Goal: Task Accomplishment & Management: Use online tool/utility

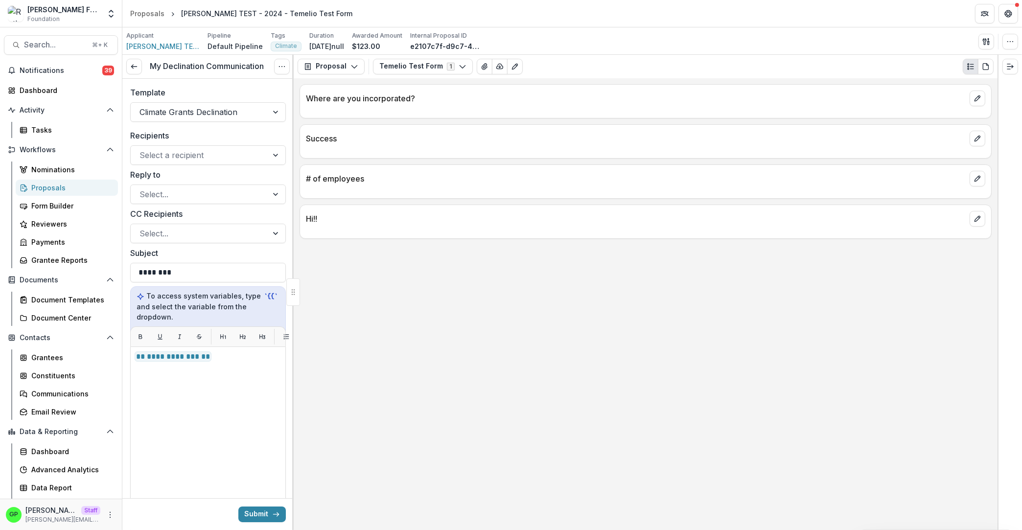
click at [161, 170] on label "Reply to" at bounding box center [205, 175] width 150 height 12
click at [142, 188] on input "Reply to" at bounding box center [140, 194] width 2 height 12
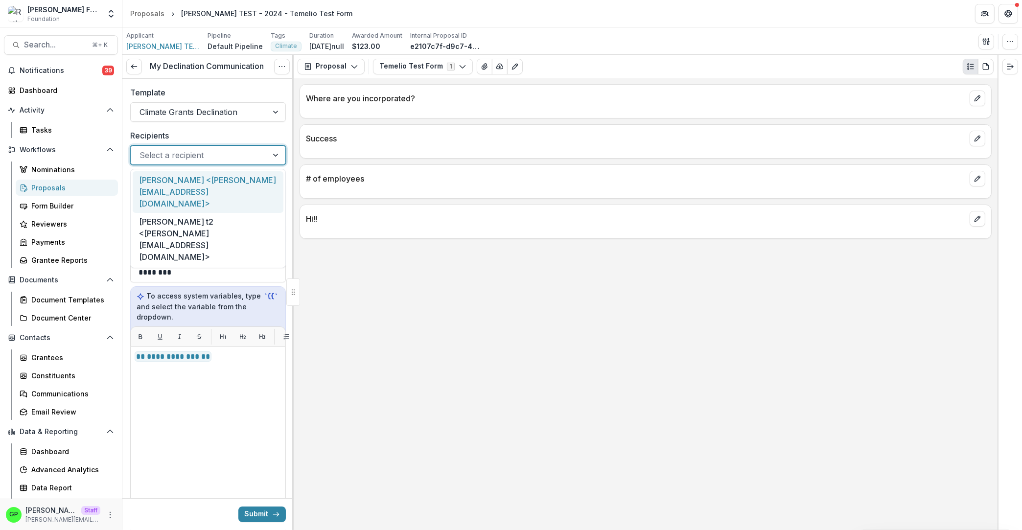
click at [173, 159] on div at bounding box center [198, 155] width 119 height 14
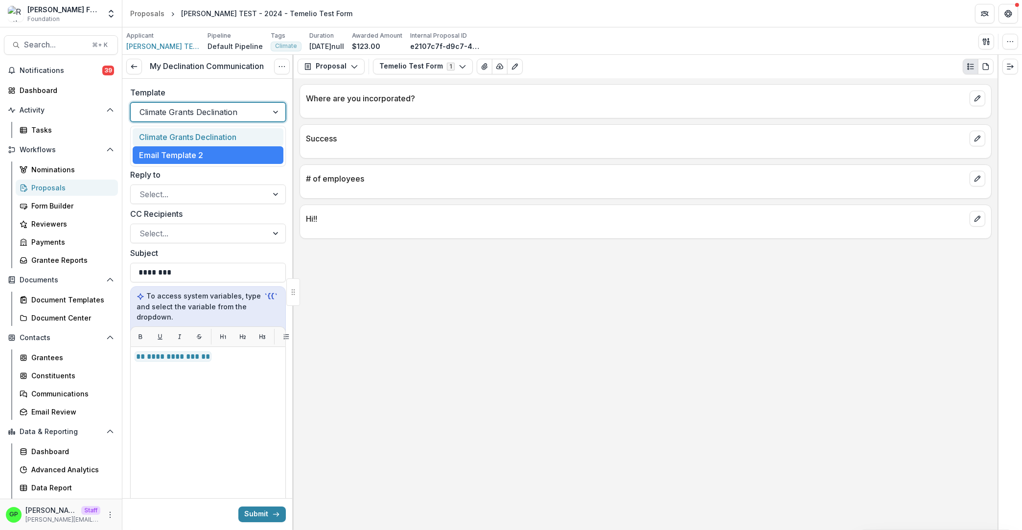
click at [169, 107] on div at bounding box center [198, 112] width 119 height 14
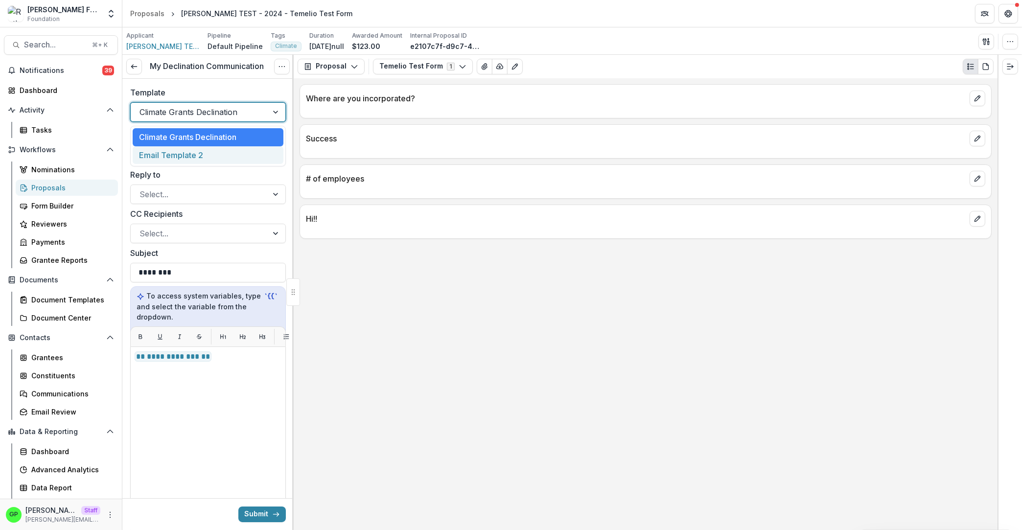
click at [178, 155] on div "Email Template 2" at bounding box center [208, 155] width 151 height 18
click at [183, 123] on div "Template option Email Template 2, selected. Email Template 2" at bounding box center [207, 104] width 171 height 51
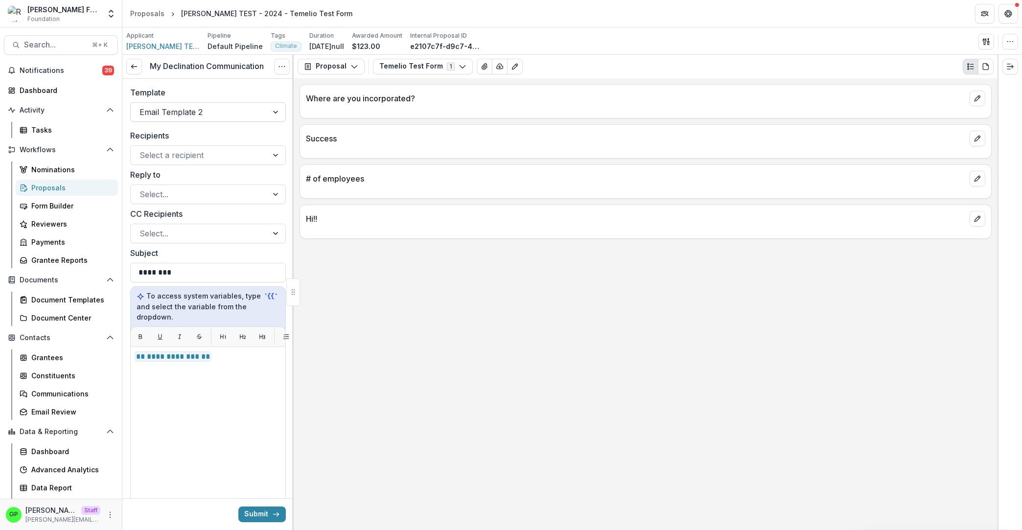
click at [183, 120] on div "Email Template 2" at bounding box center [208, 112] width 156 height 20
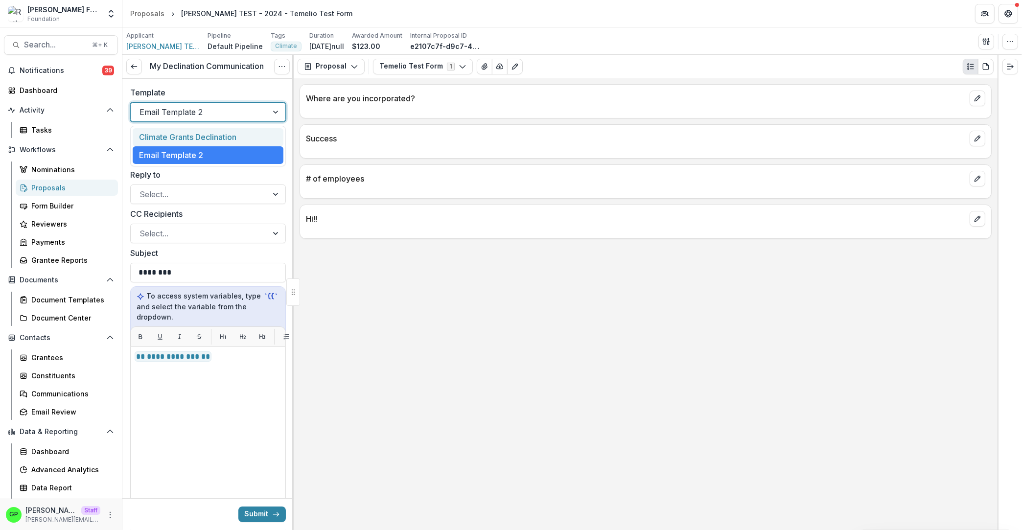
click at [178, 136] on div "Climate Grants Declination" at bounding box center [208, 137] width 151 height 18
click at [201, 99] on div "Template option Climate Grants Declination, selected. Climate Grants Declination" at bounding box center [208, 104] width 156 height 35
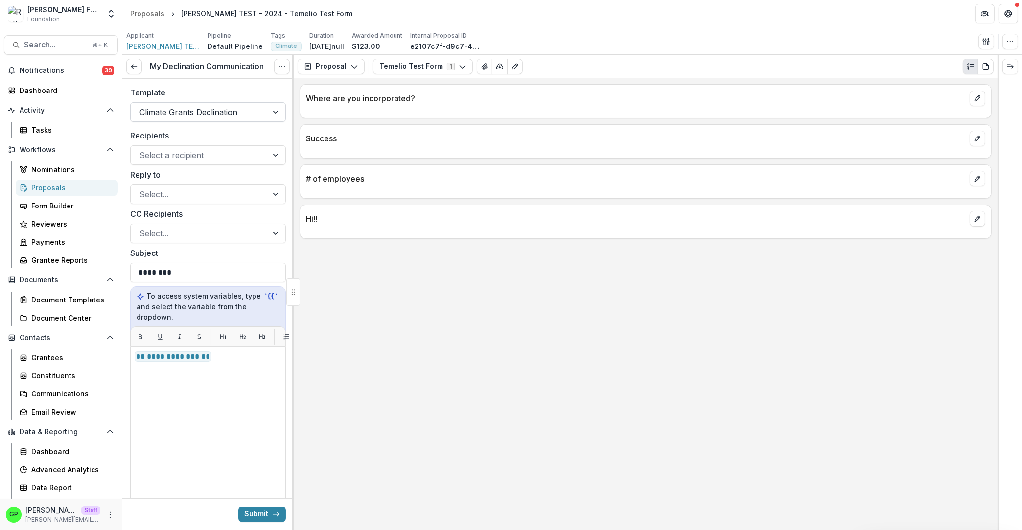
click at [200, 109] on div at bounding box center [198, 112] width 119 height 14
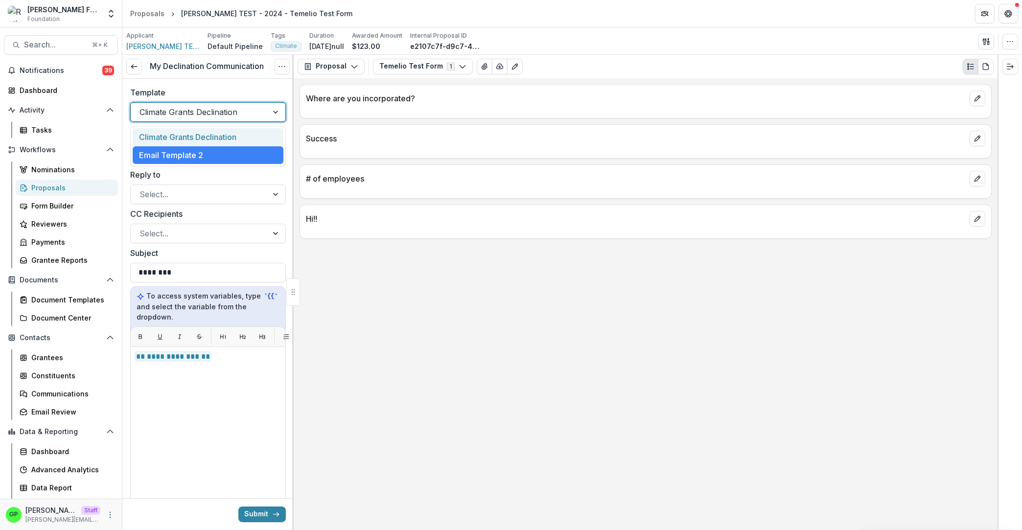
click at [200, 109] on div at bounding box center [198, 112] width 119 height 14
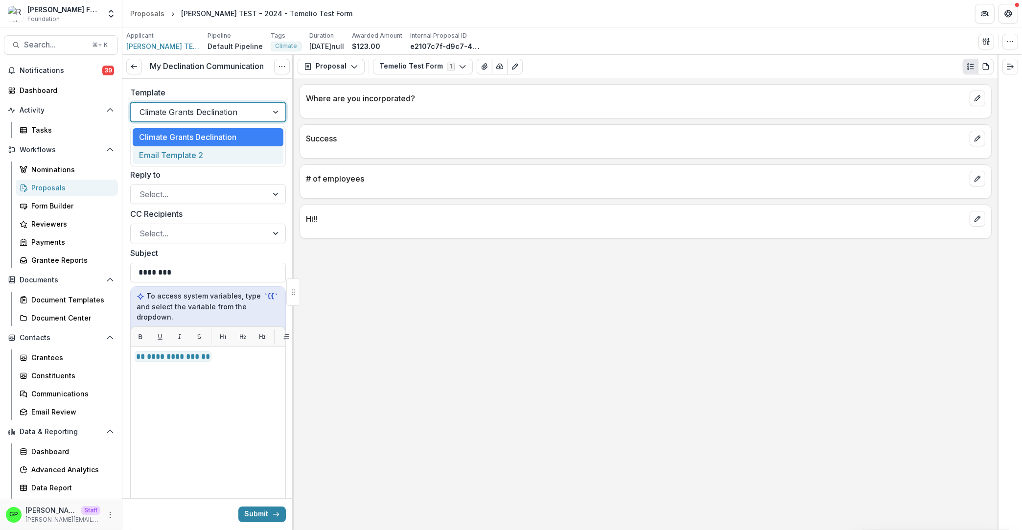
click at [207, 152] on div "Email Template 2" at bounding box center [208, 155] width 151 height 18
click at [209, 113] on div at bounding box center [198, 112] width 119 height 14
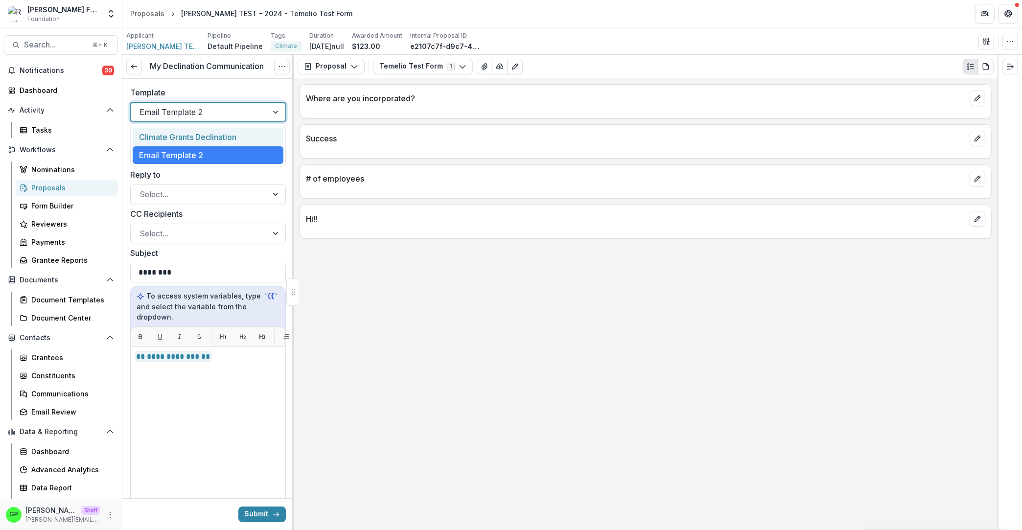
click at [214, 144] on div "Climate Grants Declination" at bounding box center [208, 137] width 151 height 18
drag, startPoint x: 222, startPoint y: 78, endPoint x: 209, endPoint y: 83, distance: 13.6
click at [222, 78] on div "My Declination Communication View task Cancel Task" at bounding box center [207, 67] width 171 height 24
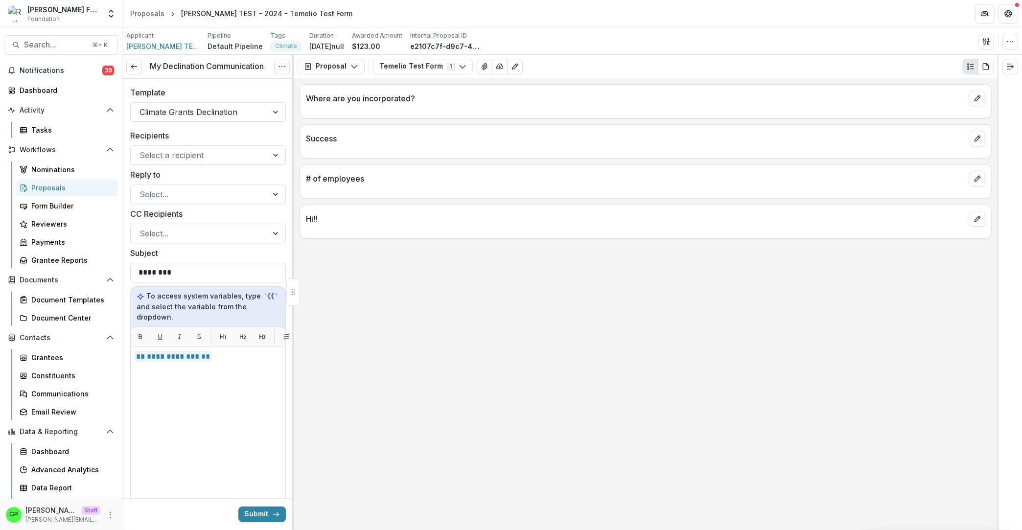
click at [198, 91] on label "Template" at bounding box center [205, 93] width 150 height 12
click at [142, 106] on input "Template" at bounding box center [140, 112] width 2 height 12
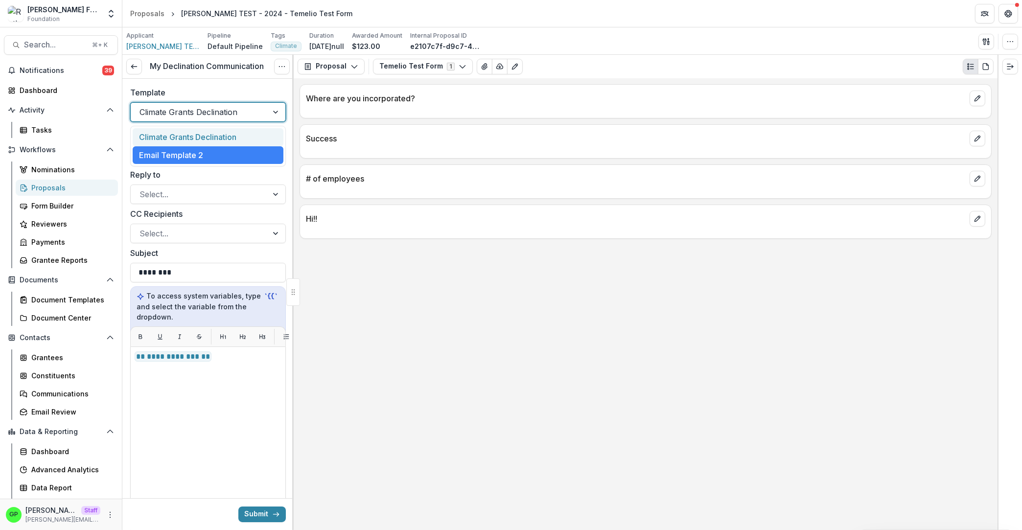
click at [144, 116] on div at bounding box center [198, 112] width 119 height 14
click at [163, 108] on div at bounding box center [198, 112] width 119 height 14
click at [162, 108] on div at bounding box center [198, 112] width 119 height 14
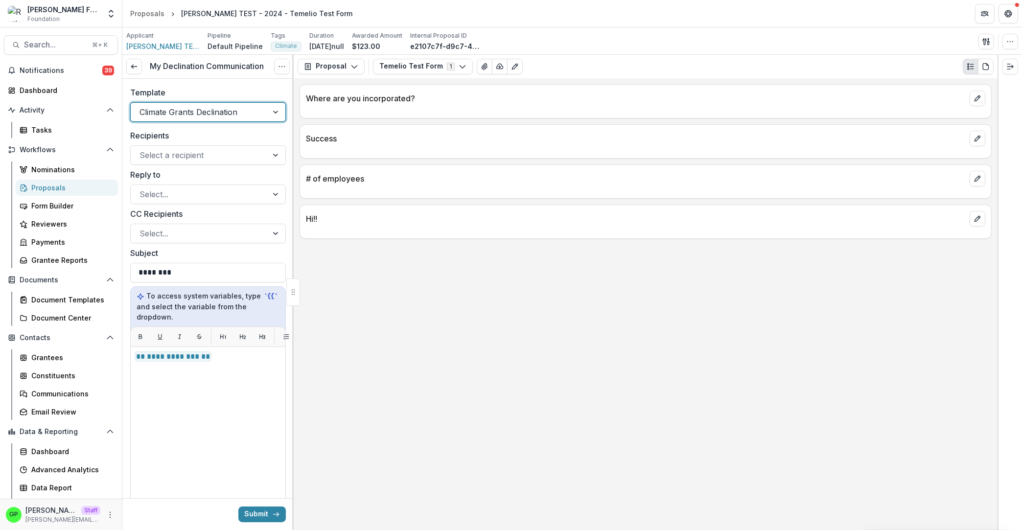
click at [162, 109] on div at bounding box center [198, 112] width 119 height 14
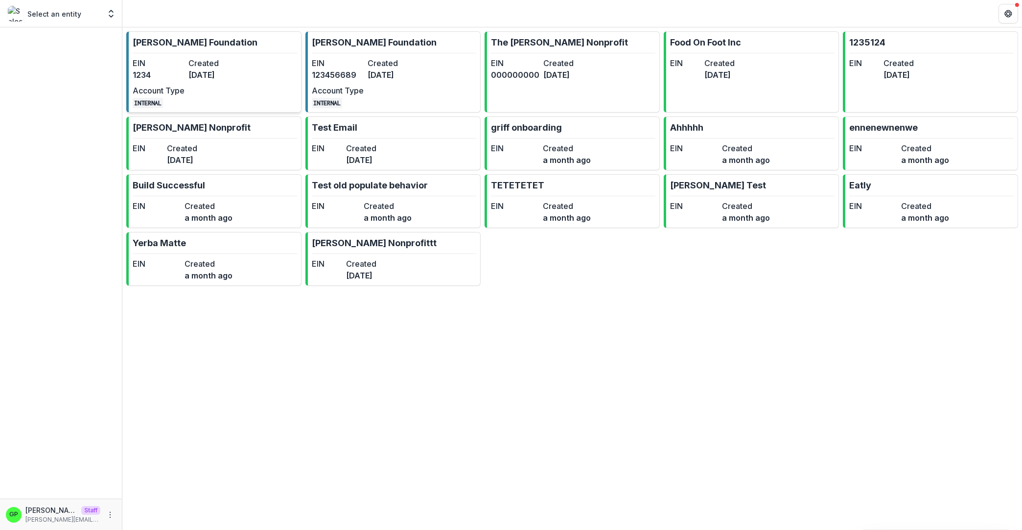
click at [200, 62] on dt "Created" at bounding box center [214, 63] width 52 height 12
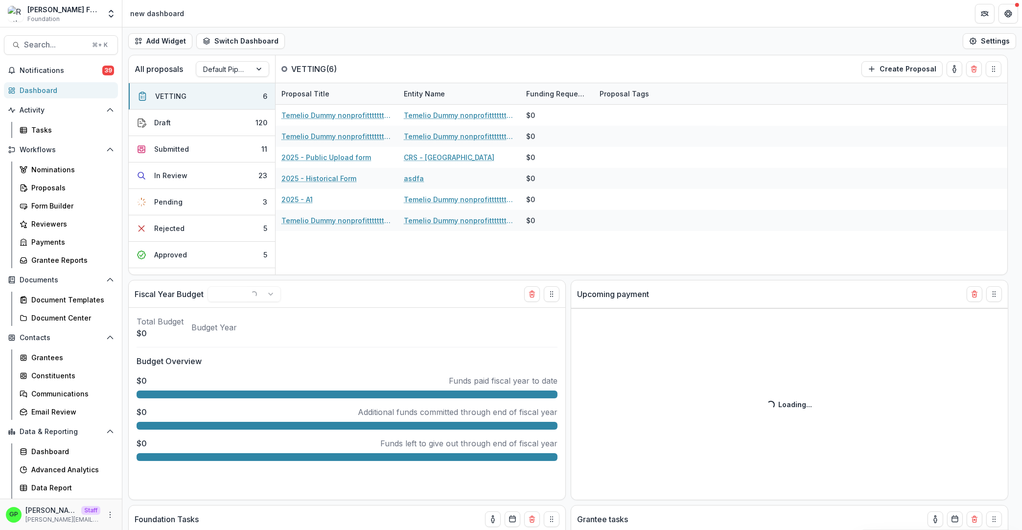
select select "******"
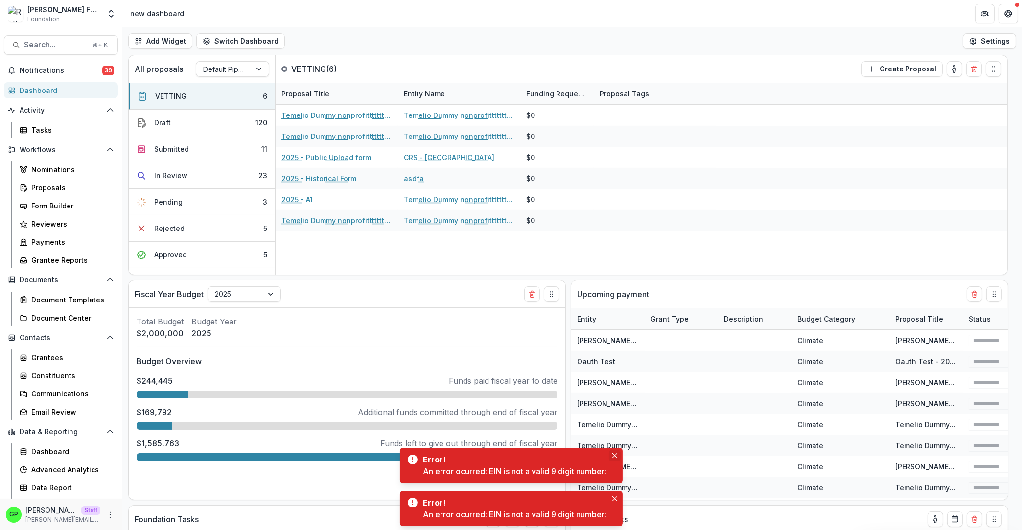
click at [617, 459] on button "Close" at bounding box center [615, 456] width 12 height 12
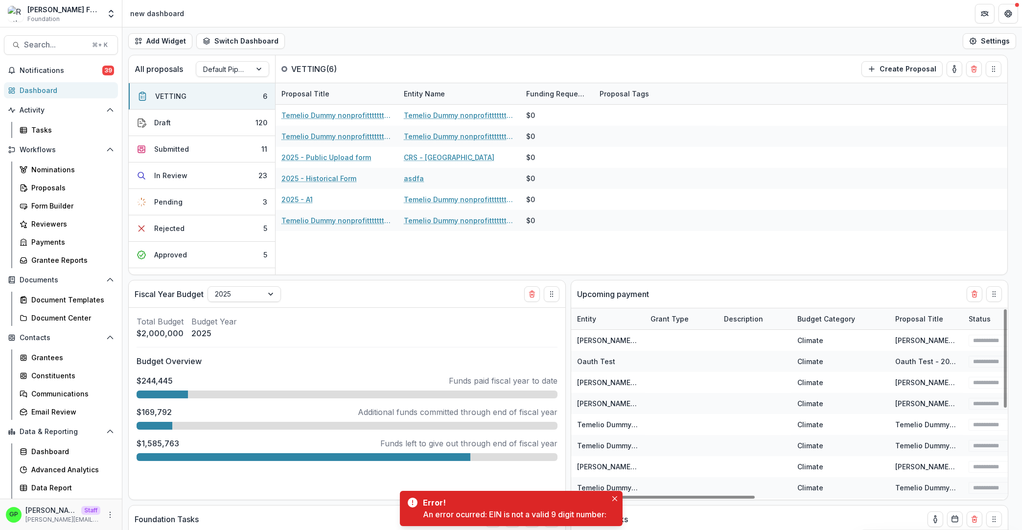
click at [535, 506] on div "Error!" at bounding box center [513, 503] width 180 height 12
click at [620, 504] on button "Close" at bounding box center [615, 499] width 12 height 12
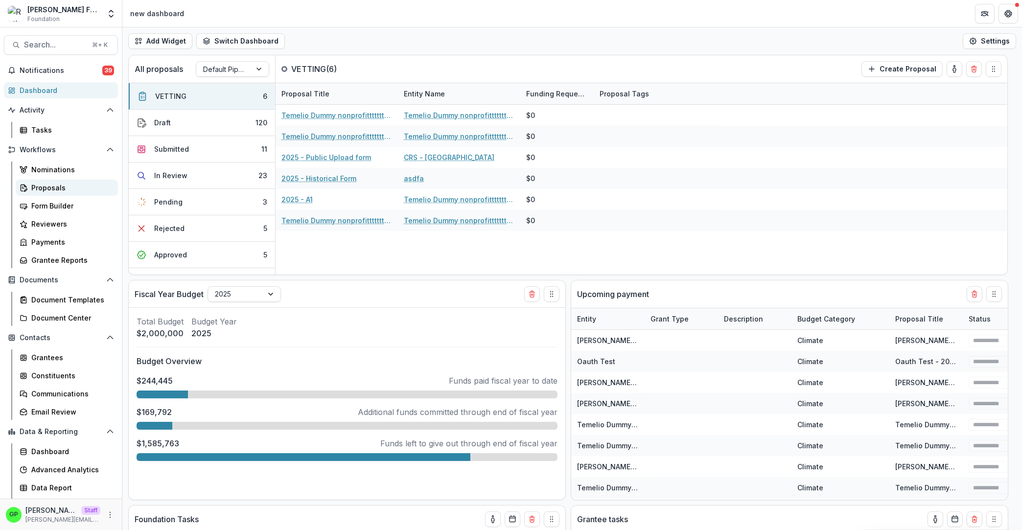
click at [73, 182] on link "Proposals" at bounding box center [67, 188] width 102 height 16
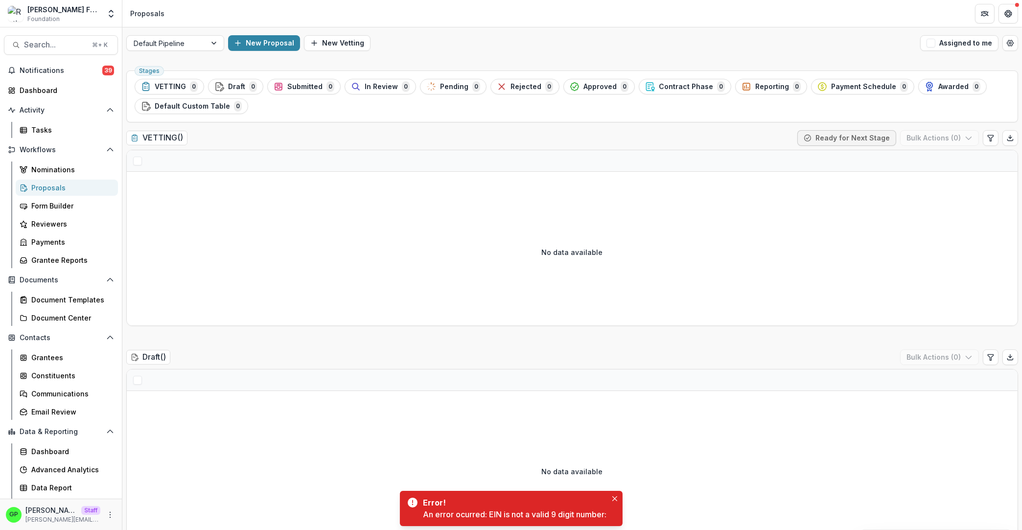
click at [607, 500] on div "Error! An error ocurred: EIN is not a valid 9 digit number:" at bounding box center [514, 508] width 183 height 23
click at [620, 500] on button "Close" at bounding box center [615, 499] width 12 height 12
